Goal: Task Accomplishment & Management: Use online tool/utility

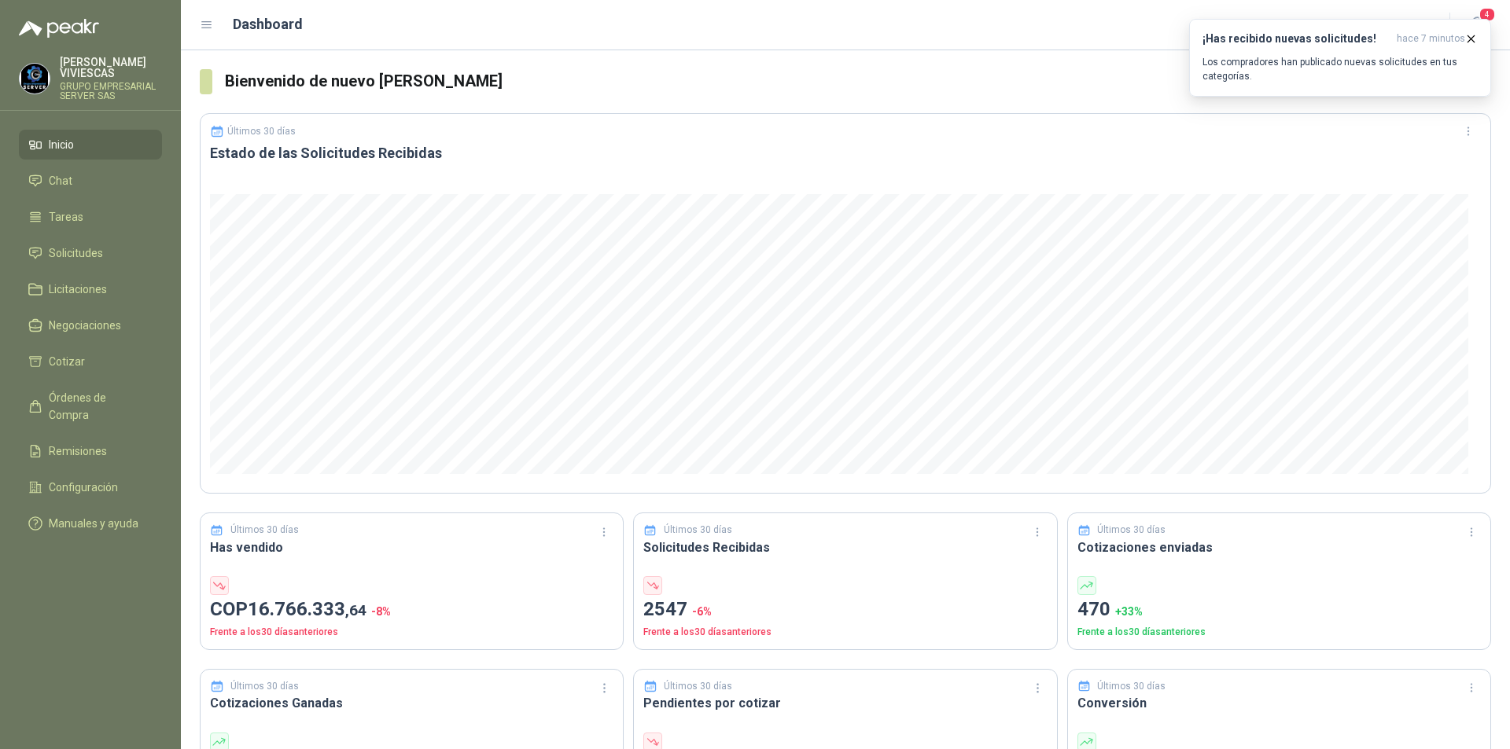
click at [141, 377] on ul "Inicio Chat Tareas Solicitudes Licitaciones Negociaciones Cotizar Órdenes de Co…" at bounding box center [90, 337] width 181 height 415
click at [105, 395] on span "Órdenes de Compra" at bounding box center [98, 406] width 98 height 35
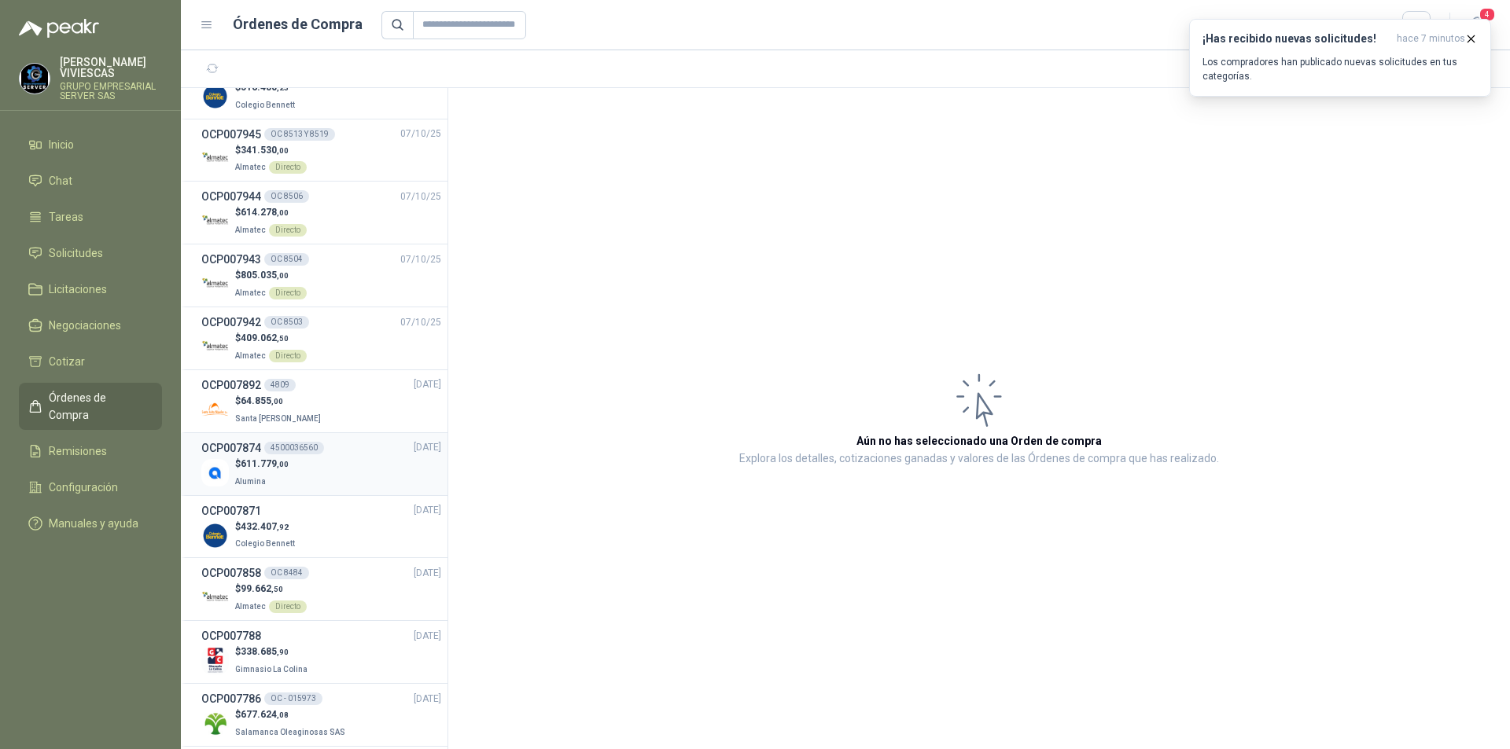
scroll to position [236, 0]
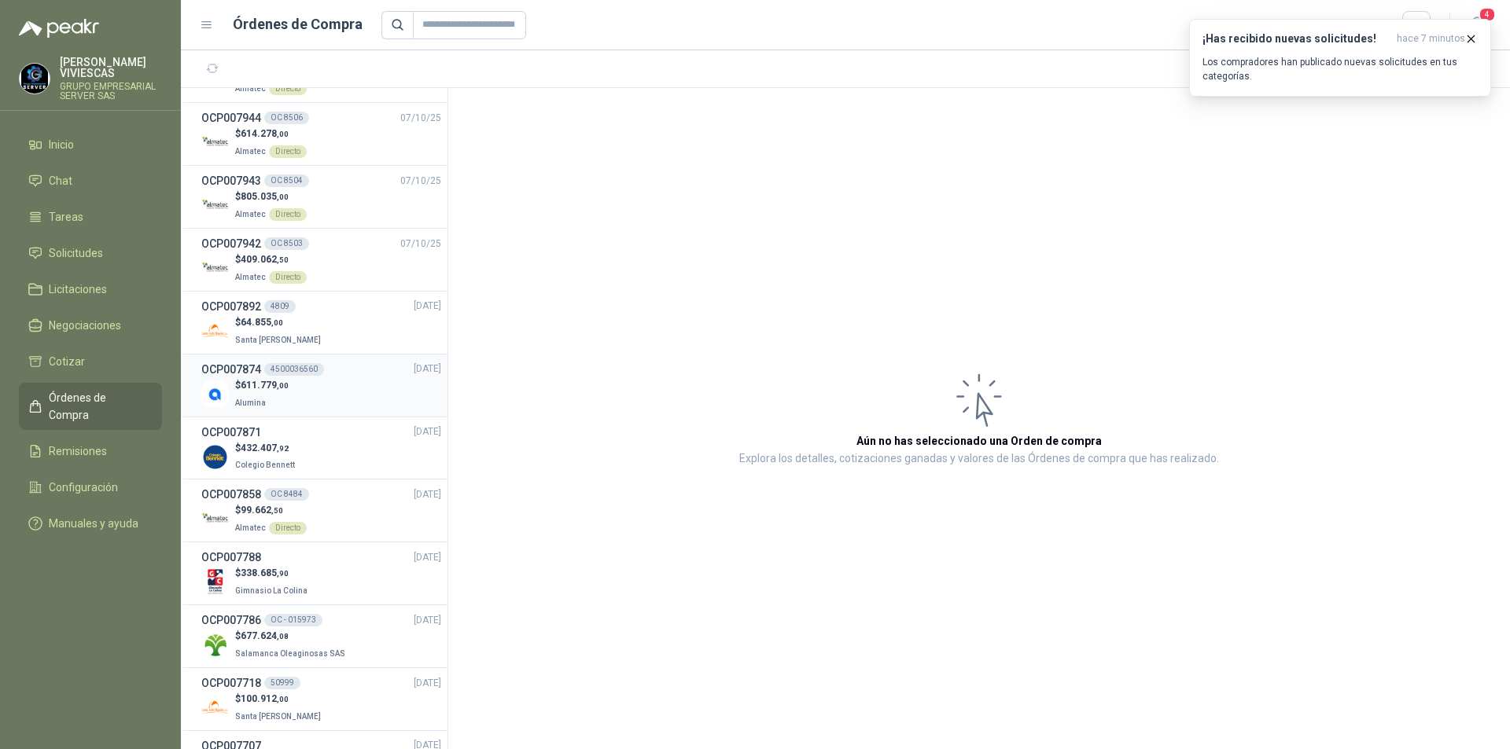
click at [327, 624] on div "OCP007786 OC - 015973 [DATE]" at bounding box center [321, 620] width 240 height 17
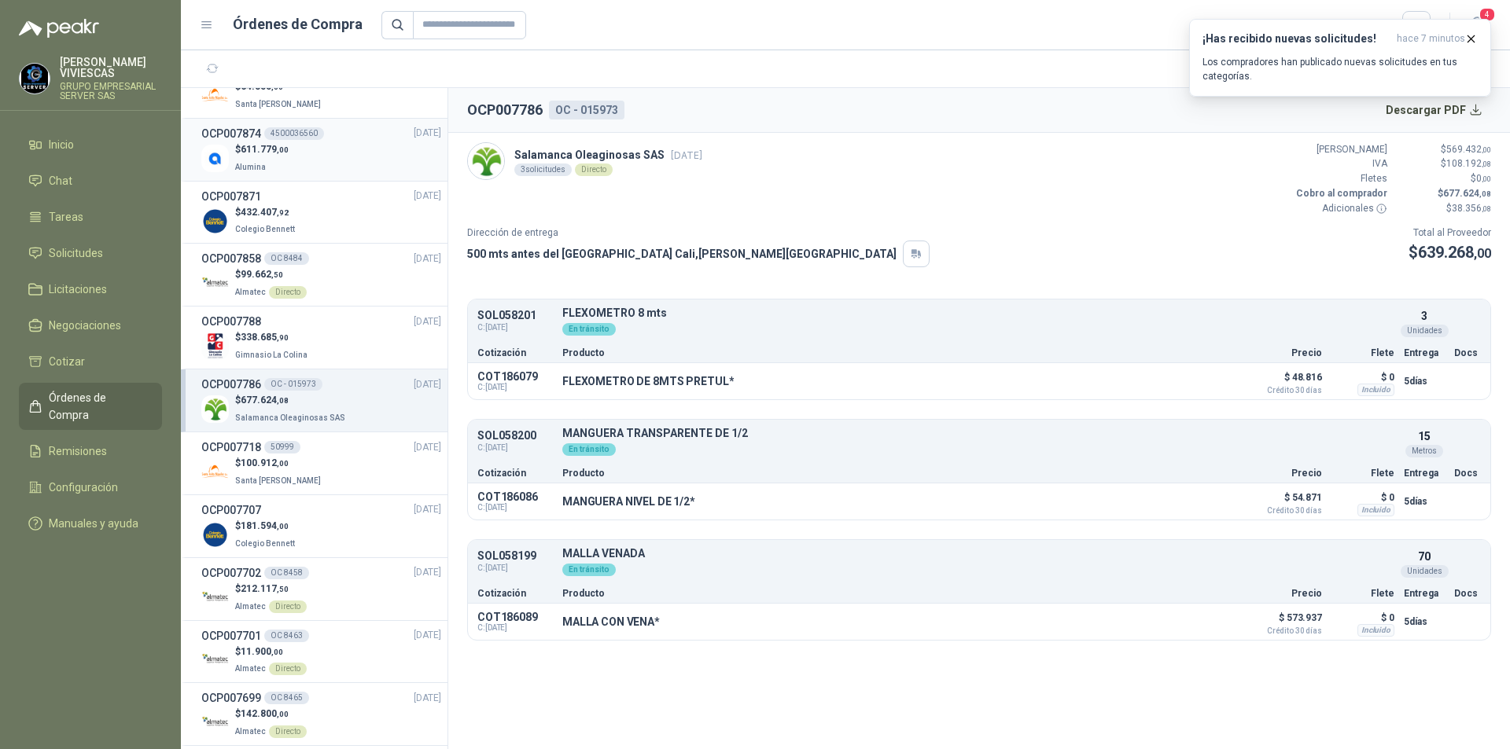
scroll to position [629, 0]
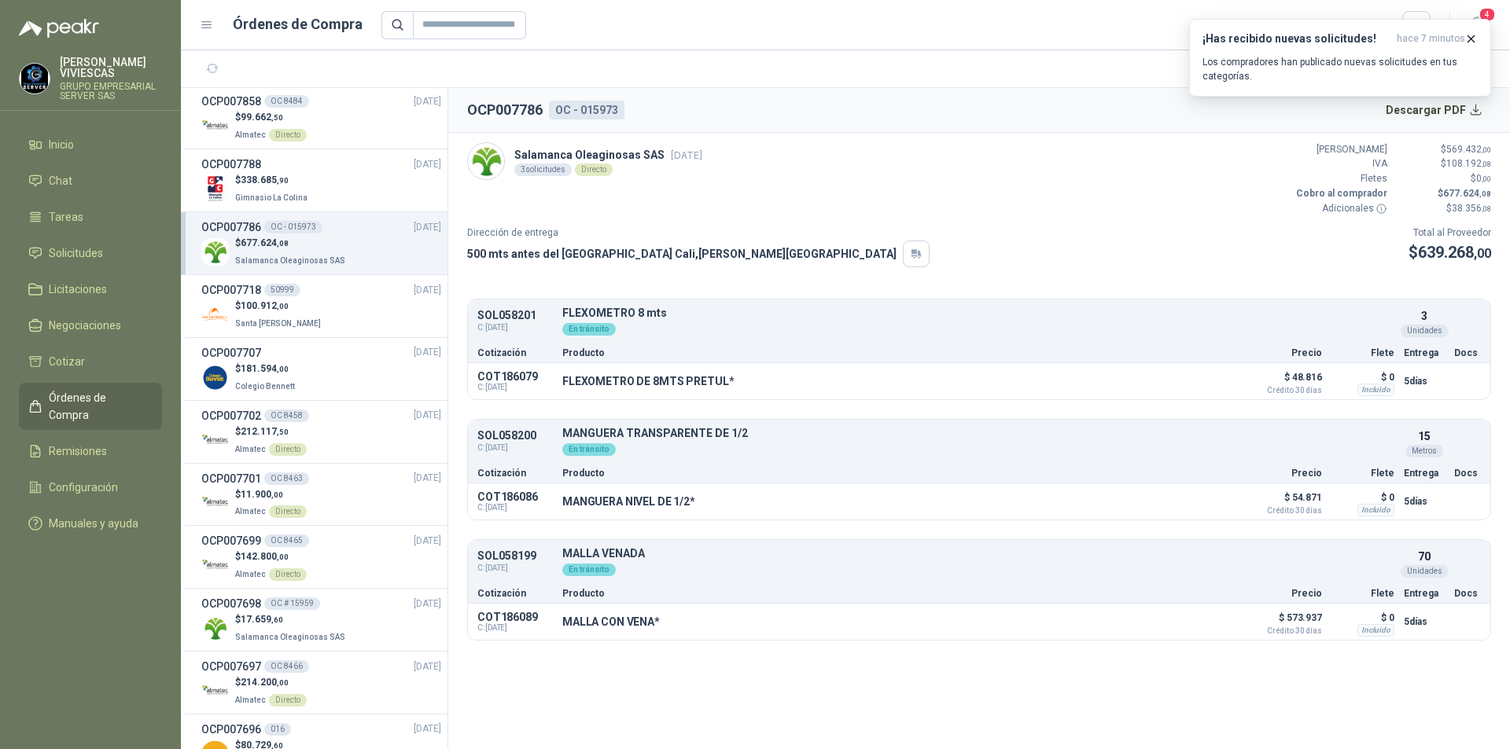
click at [327, 624] on p "$ 17.659 ,60" at bounding box center [291, 620] width 113 height 15
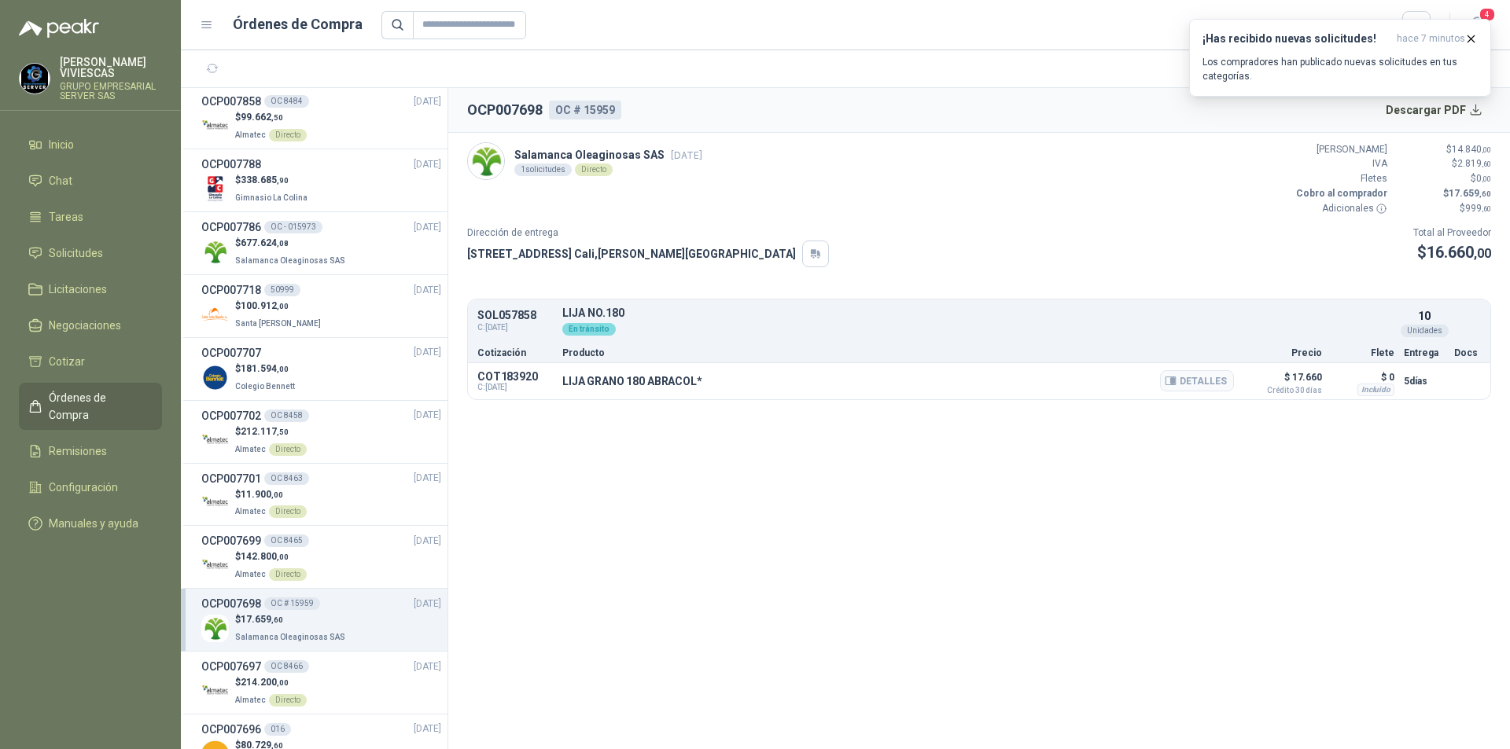
click at [564, 383] on p "LIJA GRANO 180 ABRACOL*" at bounding box center [632, 381] width 140 height 13
drag, startPoint x: 557, startPoint y: 382, endPoint x: 595, endPoint y: 382, distance: 37.7
click at [595, 382] on div "COT183920 C: [DATE] [PERSON_NAME] 180 ABRACOL* Detalles $ 17.660 Crédito 30 [PE…" at bounding box center [979, 381] width 1022 height 36
click at [568, 381] on p "LIJA GRANO 180 ABRACOL*" at bounding box center [632, 381] width 140 height 13
drag, startPoint x: 562, startPoint y: 381, endPoint x: 697, endPoint y: 381, distance: 134.5
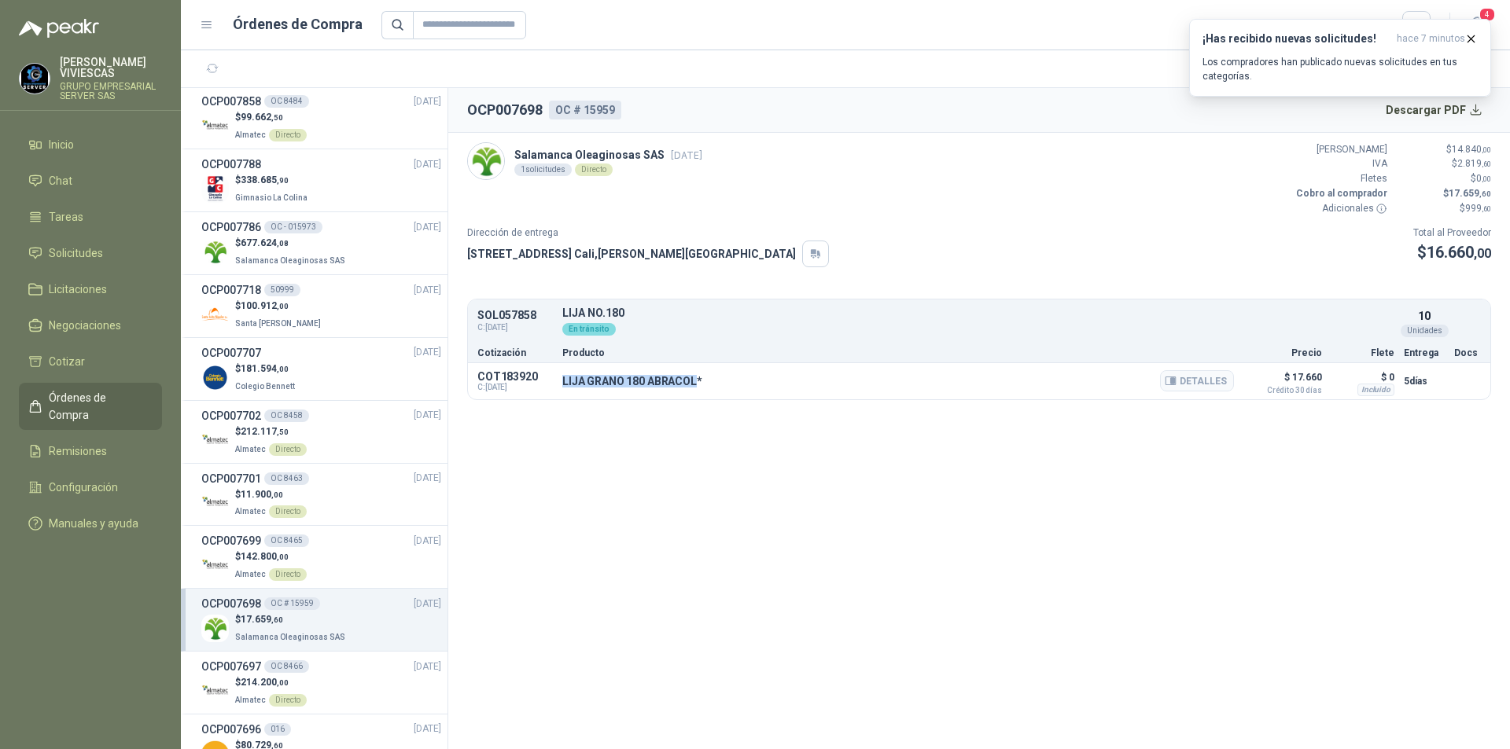
click at [697, 381] on p "LIJA GRANO 180 ABRACOL*" at bounding box center [632, 381] width 140 height 13
copy p "[PERSON_NAME] 180 ABRACOL"
click at [1187, 385] on button "Detalles" at bounding box center [1197, 380] width 74 height 21
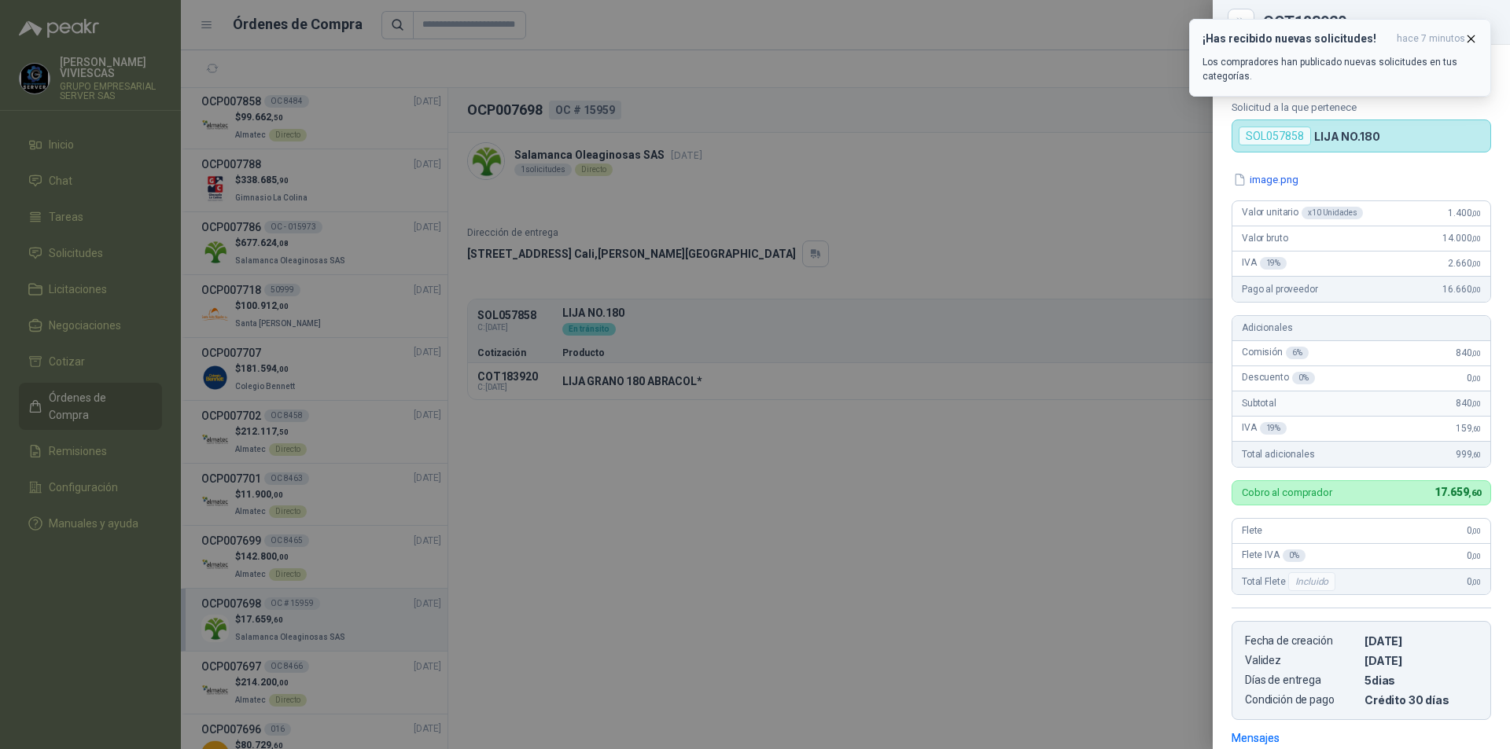
click at [1471, 39] on icon "button" at bounding box center [1471, 38] width 6 height 6
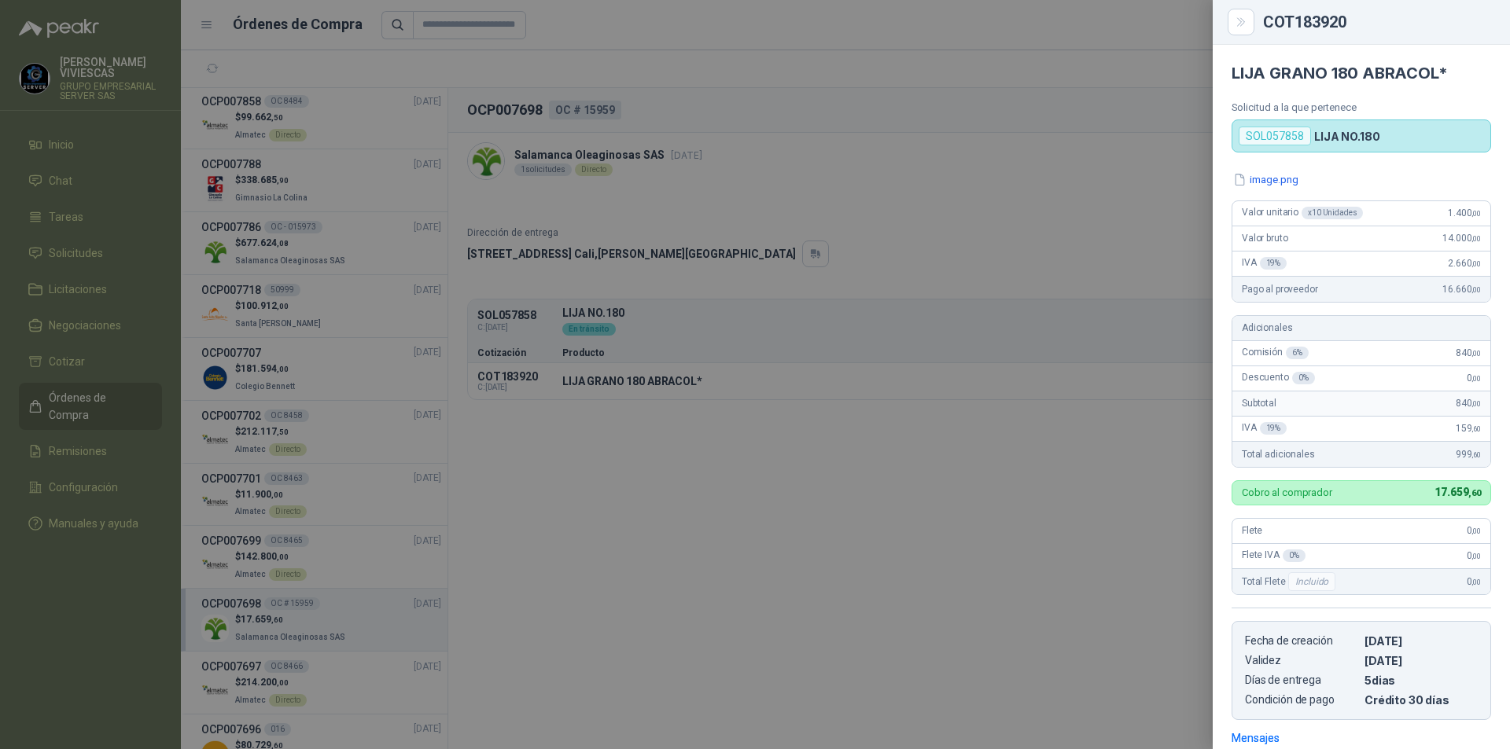
click at [991, 209] on div at bounding box center [755, 374] width 1510 height 749
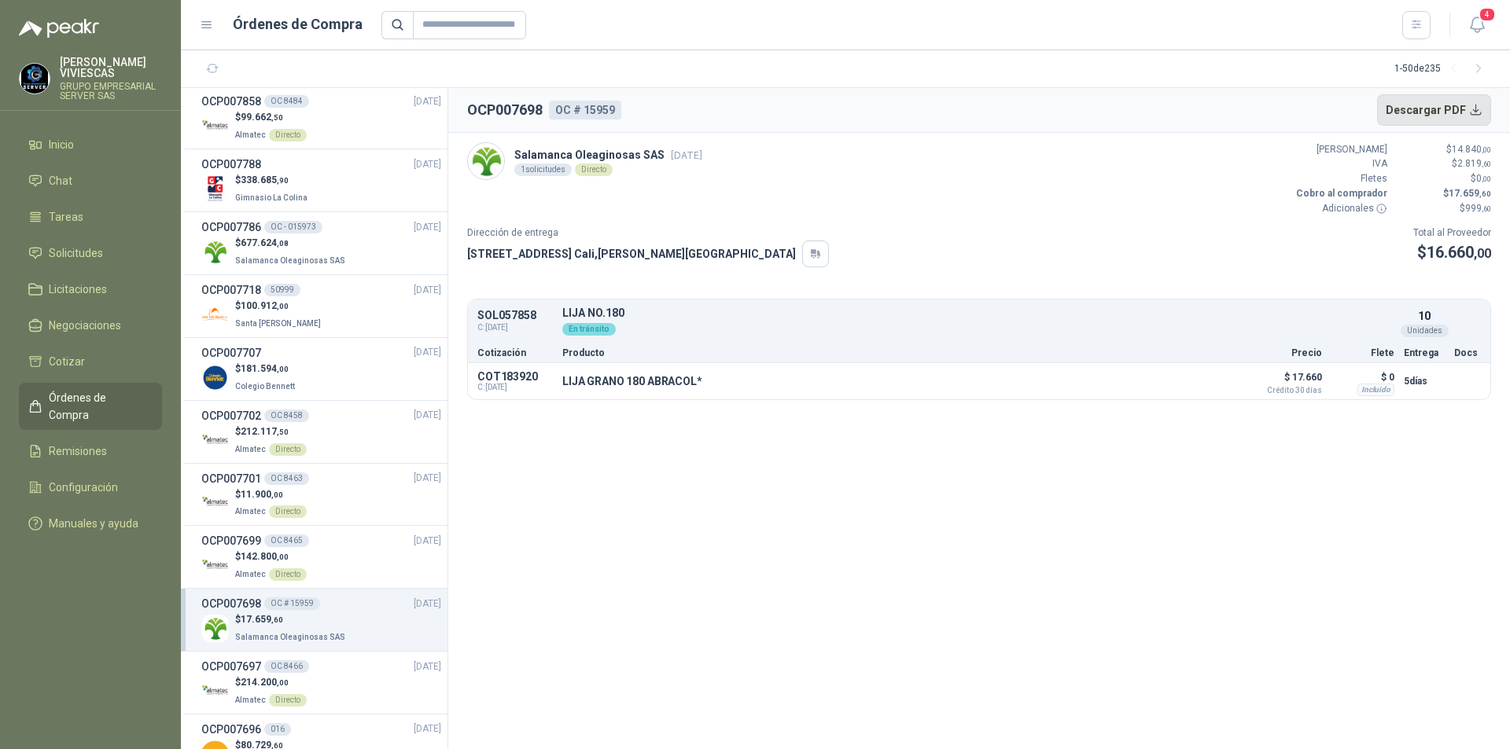
click at [1467, 115] on button "Descargar PDF" at bounding box center [1434, 109] width 115 height 31
